Goal: Book appointment/travel/reservation

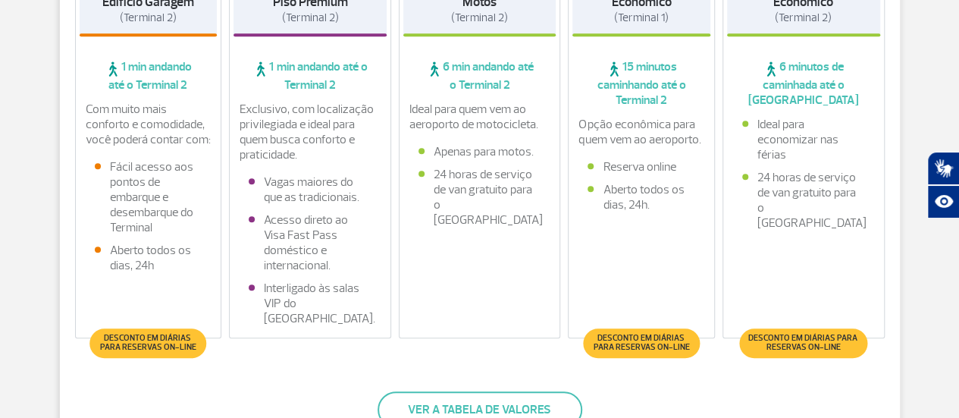
scroll to position [303, 0]
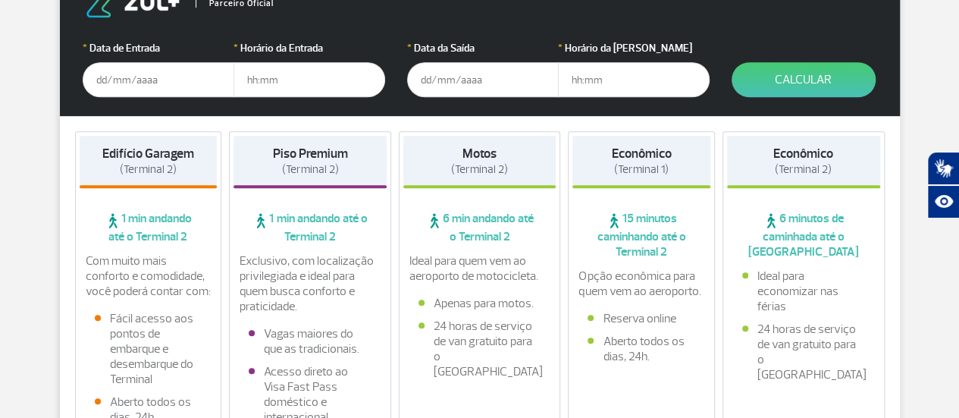
click at [133, 69] on input "text" at bounding box center [159, 79] width 152 height 35
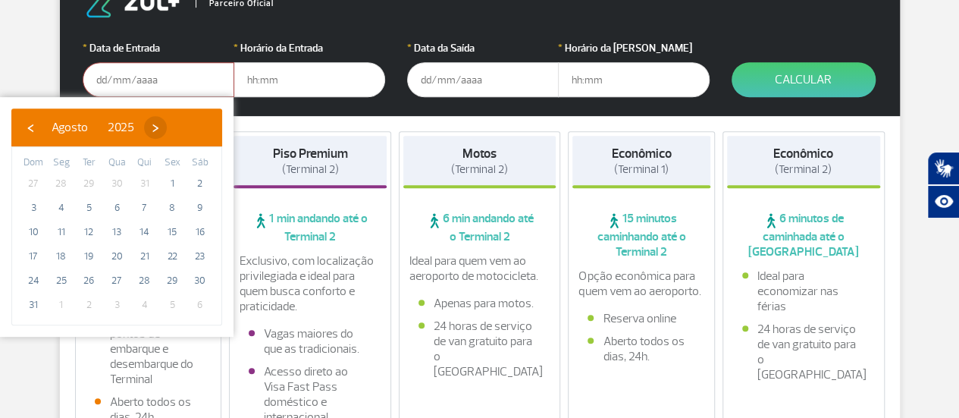
click at [167, 128] on span "›" at bounding box center [155, 127] width 23 height 23
click at [180, 128] on span "›" at bounding box center [169, 127] width 23 height 23
click at [142, 229] on span "16" at bounding box center [145, 232] width 24 height 24
type input "[DATE]"
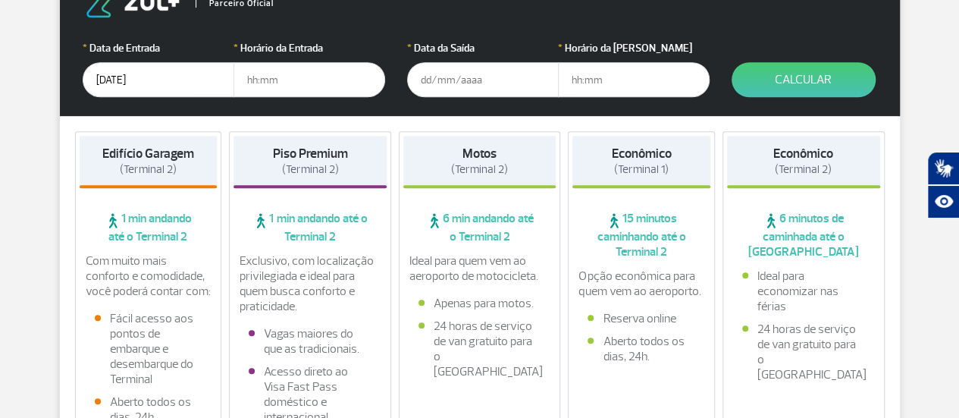
click at [257, 74] on input "text" at bounding box center [309, 79] width 152 height 35
click at [277, 84] on input "text" at bounding box center [309, 79] width 152 height 35
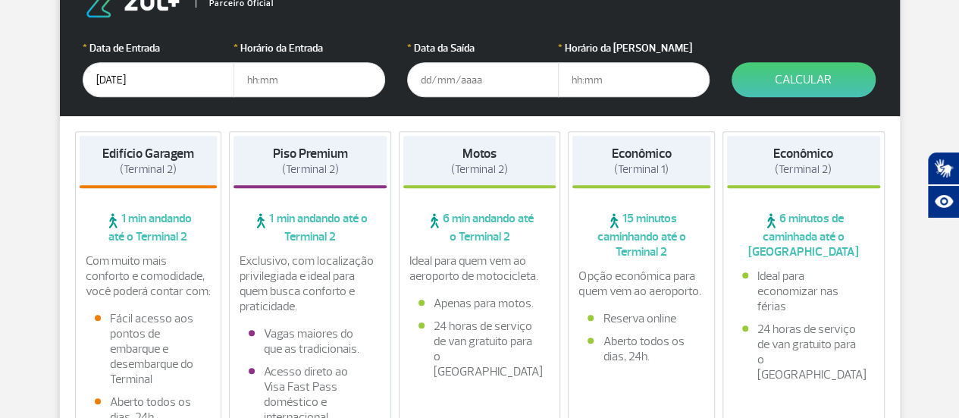
click at [277, 84] on input "text" at bounding box center [309, 79] width 152 height 35
type input "05:00"
click at [443, 82] on input "text" at bounding box center [483, 79] width 152 height 35
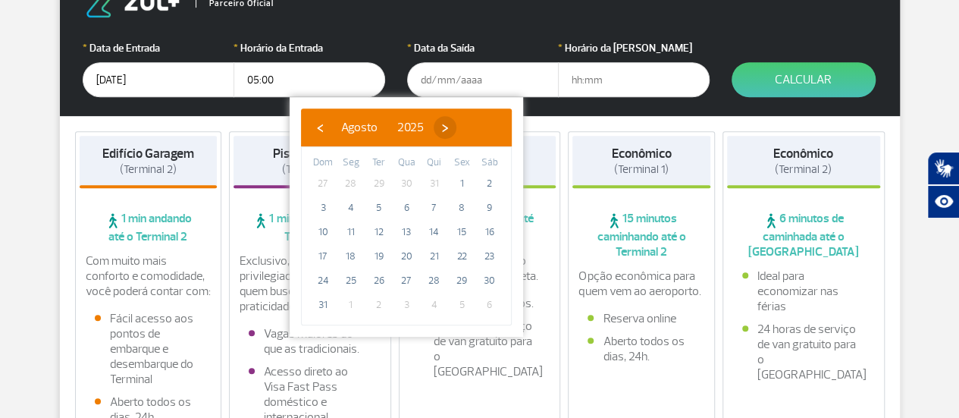
click at [456, 127] on span "›" at bounding box center [445, 127] width 23 height 23
click at [470, 127] on span "›" at bounding box center [458, 127] width 23 height 23
click at [461, 127] on span "›" at bounding box center [449, 127] width 23 height 23
click at [323, 120] on span "‹" at bounding box center [319, 127] width 23 height 23
click at [322, 256] on span "19" at bounding box center [323, 256] width 24 height 24
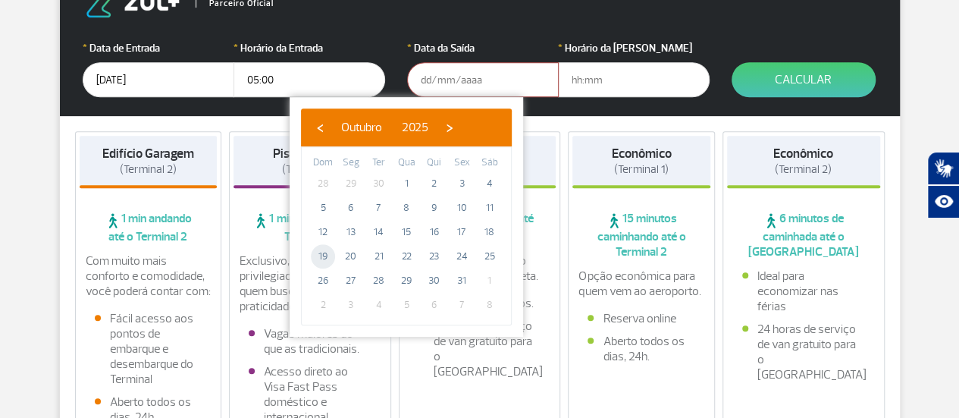
type input "[DATE]"
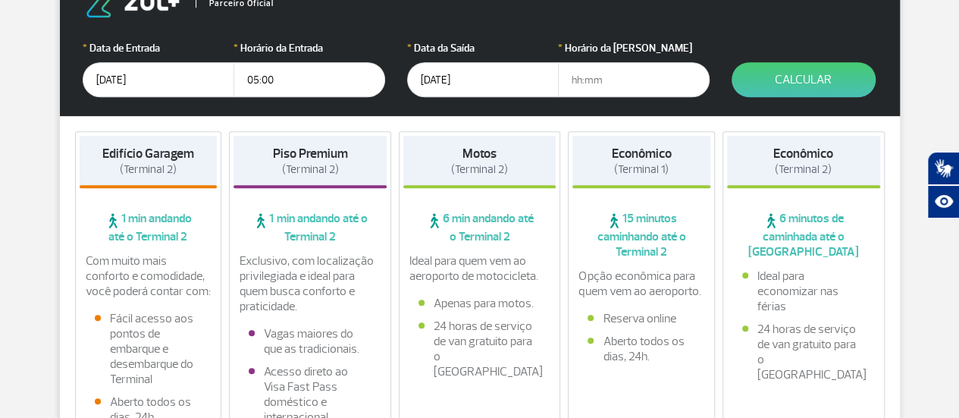
click at [613, 78] on input "text" at bounding box center [634, 79] width 152 height 35
type input "12:00"
click at [778, 83] on button "Calcular" at bounding box center [803, 79] width 144 height 35
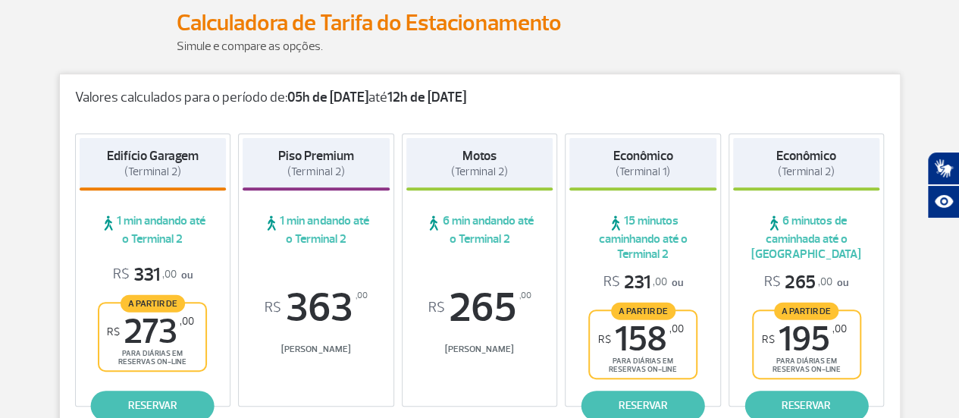
scroll to position [0, 0]
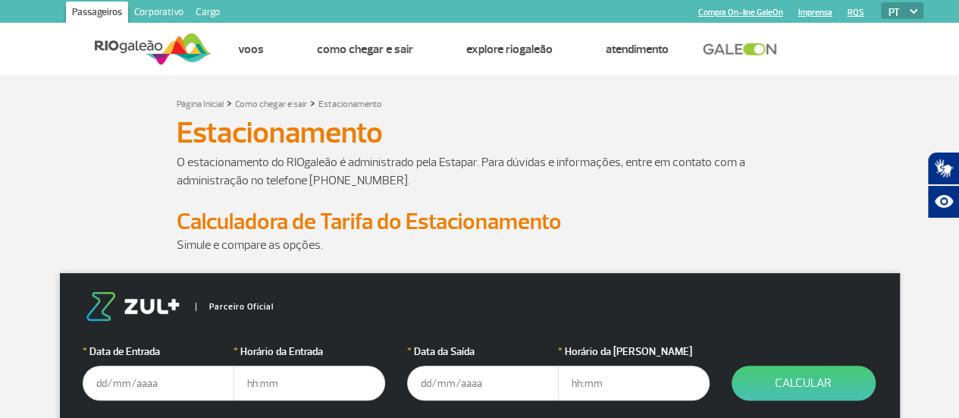
click at [125, 393] on input "text" at bounding box center [159, 382] width 152 height 35
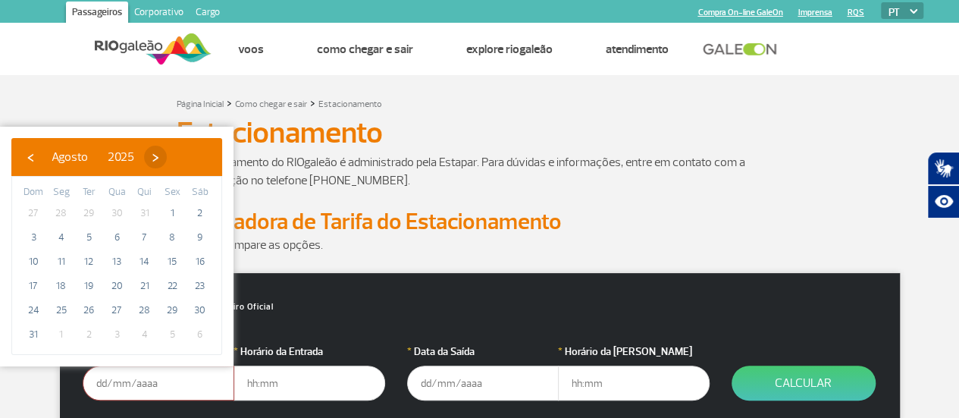
click at [167, 161] on span "›" at bounding box center [155, 157] width 23 height 23
click at [180, 161] on span "›" at bounding box center [169, 157] width 23 height 23
click at [145, 260] on span "16" at bounding box center [145, 261] width 24 height 24
type input "[DATE]"
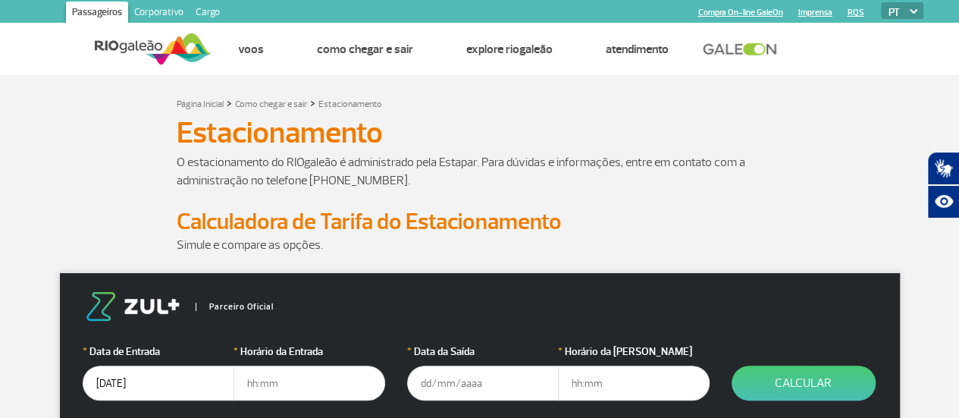
click at [265, 372] on input "text" at bounding box center [309, 382] width 152 height 35
type input "17:00"
click at [493, 390] on input "text" at bounding box center [483, 382] width 152 height 35
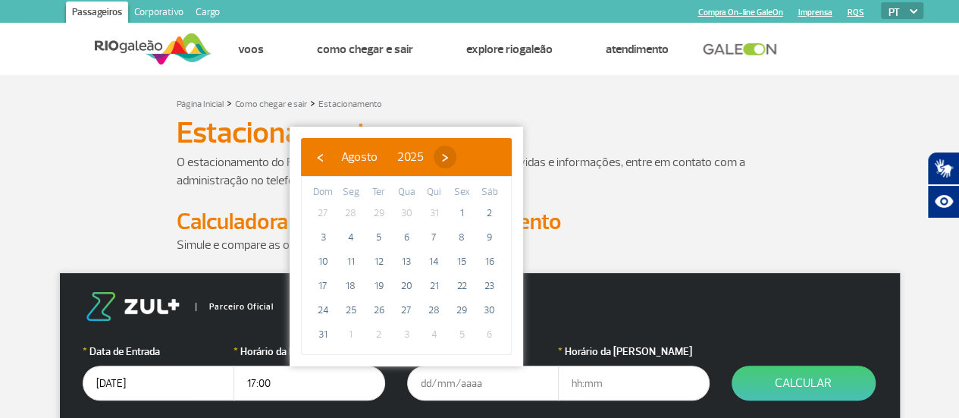
click at [456, 157] on span "›" at bounding box center [445, 157] width 23 height 23
click at [470, 157] on span "›" at bounding box center [458, 157] width 23 height 23
click at [320, 281] on span "19" at bounding box center [323, 286] width 24 height 24
type input "[DATE]"
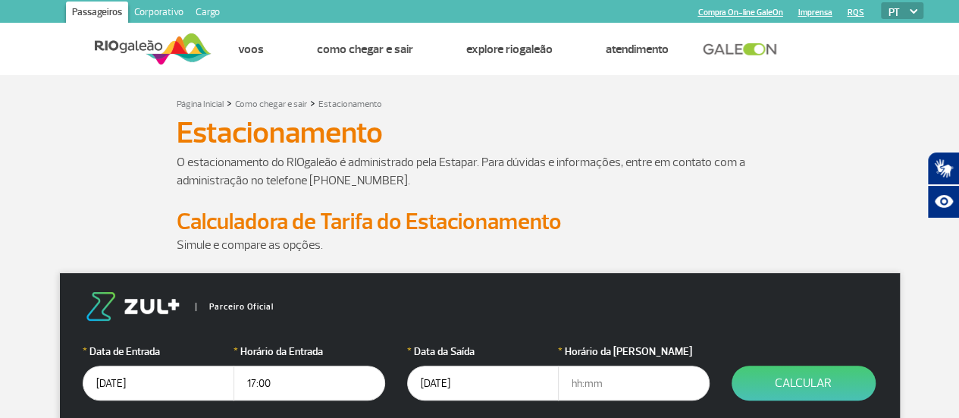
click at [625, 381] on input "text" at bounding box center [634, 382] width 152 height 35
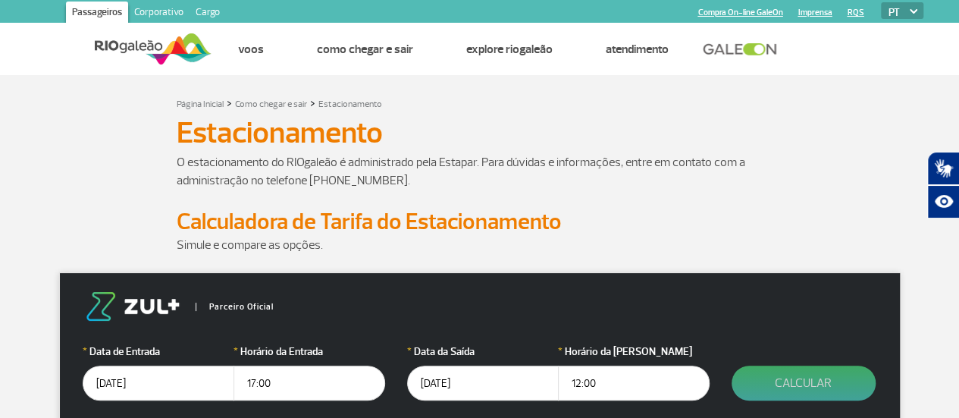
type input "12:00"
click at [806, 386] on button "Calcular" at bounding box center [803, 382] width 144 height 35
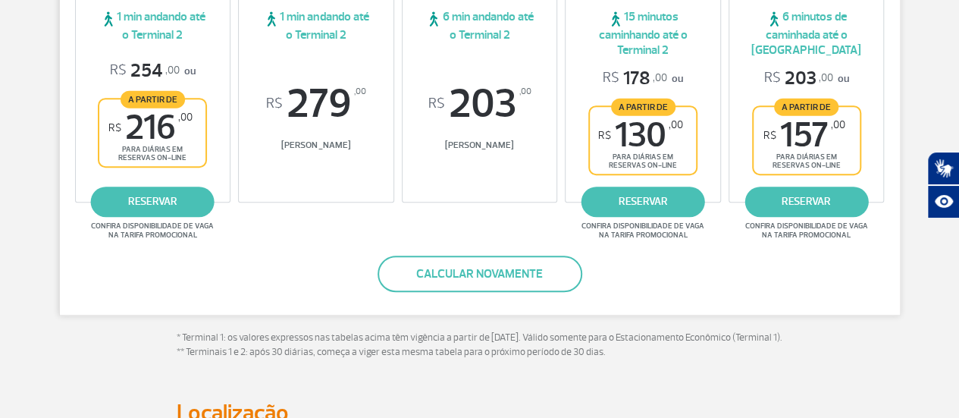
scroll to position [379, 0]
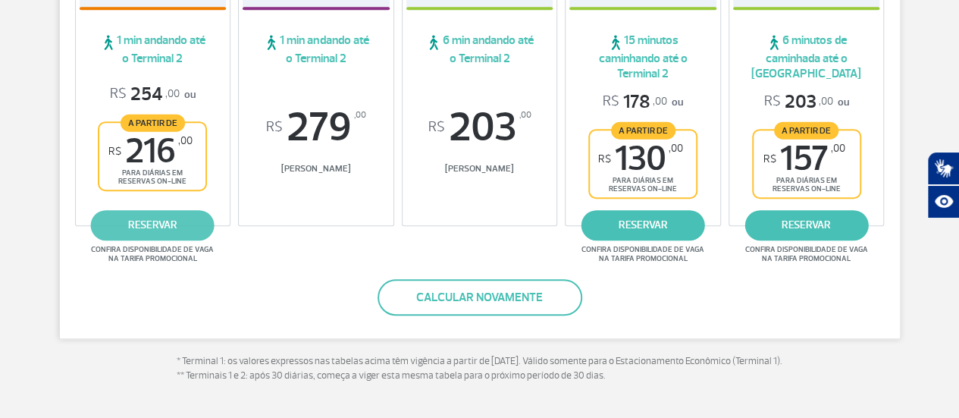
click at [114, 225] on link "reservar" at bounding box center [153, 225] width 124 height 30
